Goal: Check status: Check status

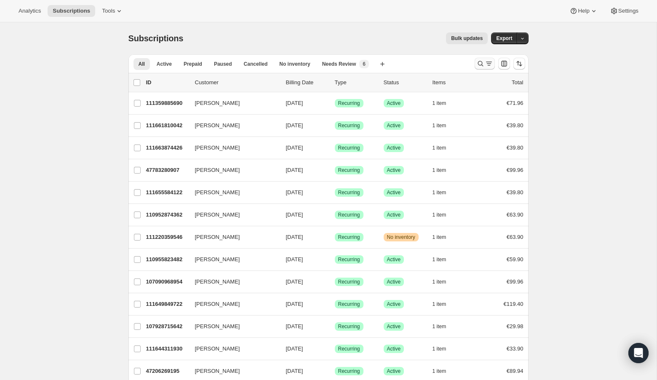
click at [478, 63] on icon "Search and filter results" at bounding box center [479, 63] width 5 height 5
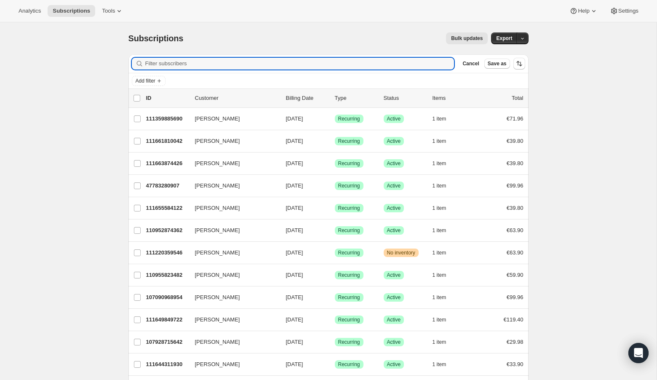
paste input "[EMAIL_ADDRESS][DOMAIN_NAME]"
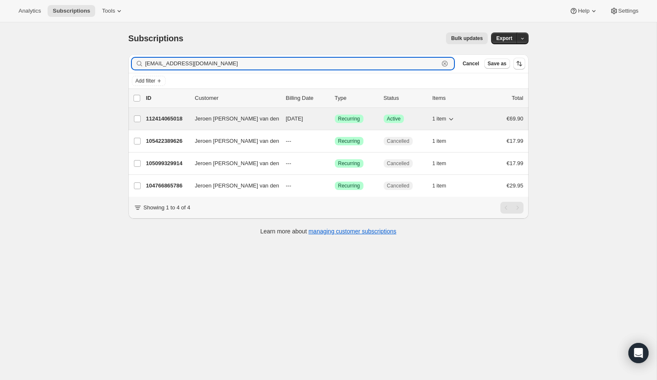
type input "[EMAIL_ADDRESS][DOMAIN_NAME]"
click at [167, 117] on p "112414065018" at bounding box center [167, 118] width 42 height 8
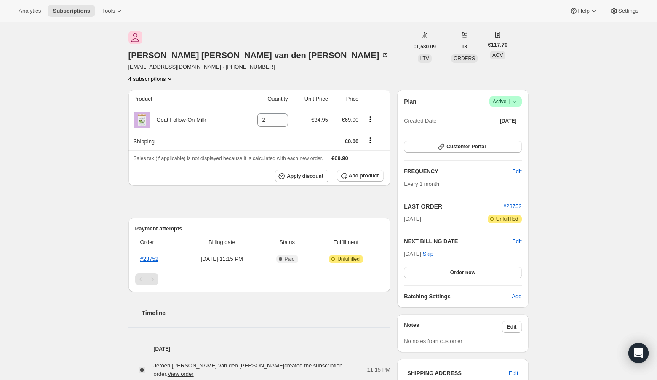
scroll to position [45, 0]
